Goal: Task Accomplishment & Management: Use online tool/utility

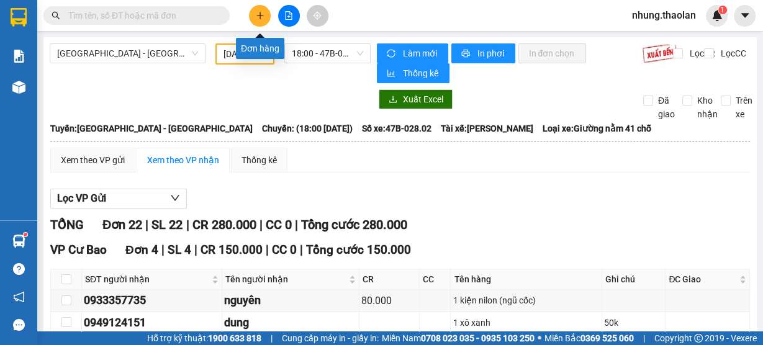
click at [263, 14] on icon "plus" at bounding box center [260, 15] width 9 height 9
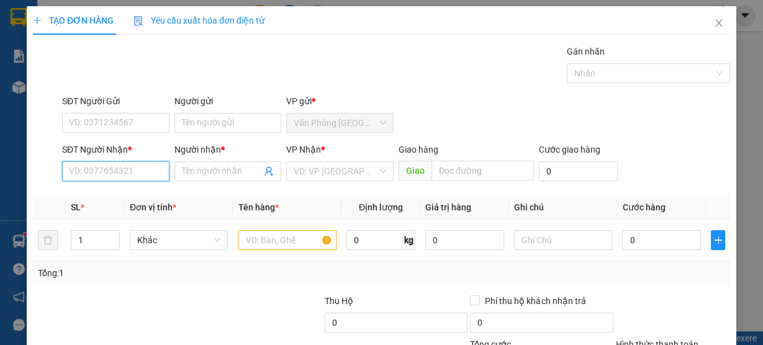
click at [102, 166] on input "SĐT Người Nhận *" at bounding box center [115, 172] width 107 height 20
click at [112, 195] on div "0938612134 - cẩn" at bounding box center [114, 196] width 91 height 14
type input "0938612134"
type input "cẩn"
type input "0938612134"
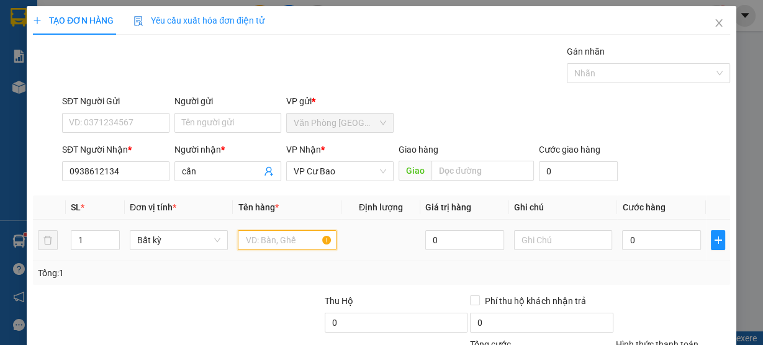
click at [257, 247] on input "text" at bounding box center [287, 240] width 99 height 20
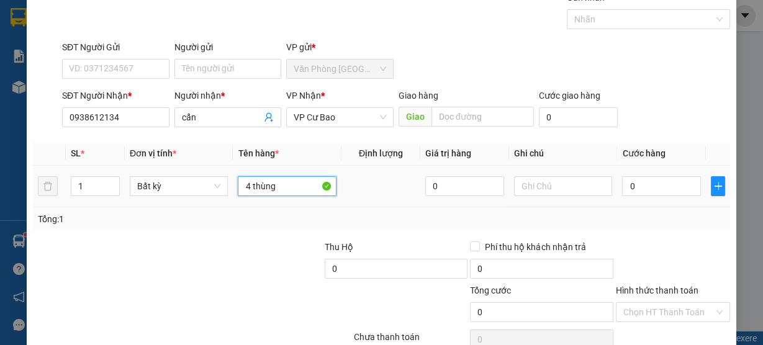
scroll to position [112, 0]
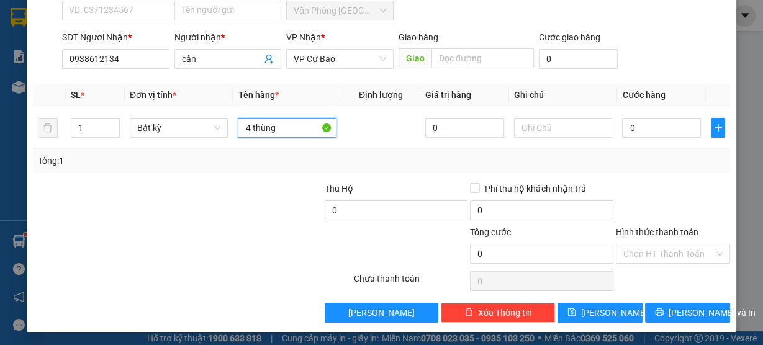
type input "4 thùng"
click at [699, 300] on div "Transit Pickup Surcharge Ids Transit Deliver Surcharge Ids Transit Deliver Surc…" at bounding box center [382, 127] width 698 height 391
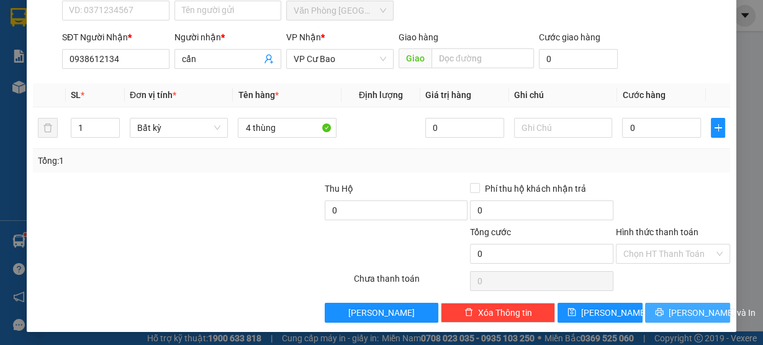
click at [699, 309] on span "[PERSON_NAME] và In" at bounding box center [712, 313] width 87 height 14
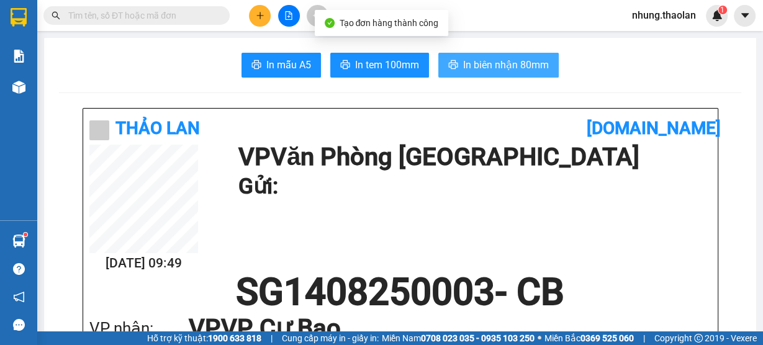
click at [499, 60] on span "In biên nhận 80mm" at bounding box center [506, 65] width 86 height 16
